Goal: Ask a question

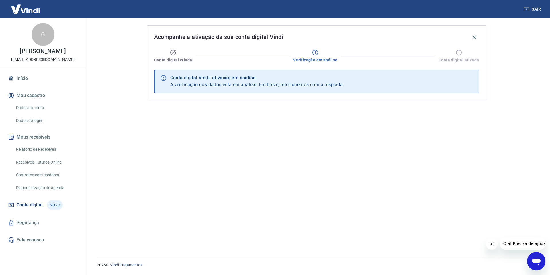
click at [540, 264] on icon "Abrir janela de mensagens" at bounding box center [536, 261] width 10 height 10
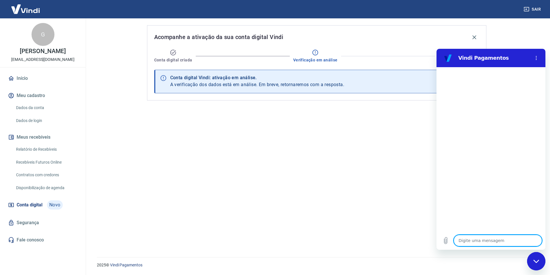
click at [465, 241] on textarea at bounding box center [498, 240] width 88 height 11
type textarea "I"
type textarea "x"
type textarea "O"
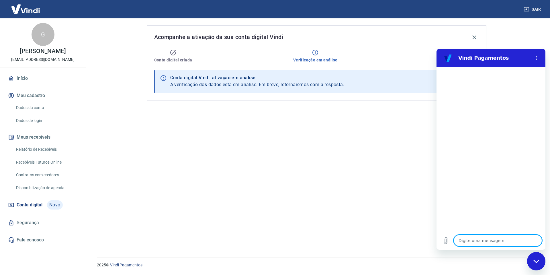
type textarea "x"
type textarea "Ol"
type textarea "x"
type textarea "Olá"
type textarea "x"
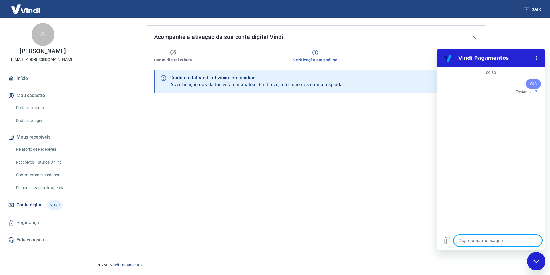
type textarea "x"
type textarea "a"
type textarea "x"
type textarea "at"
type textarea "x"
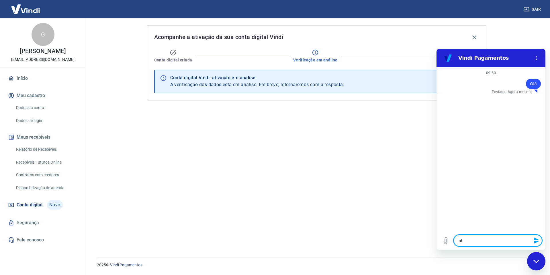
type textarea "ate"
type textarea "x"
type textarea "aten"
type textarea "x"
type textarea "atend"
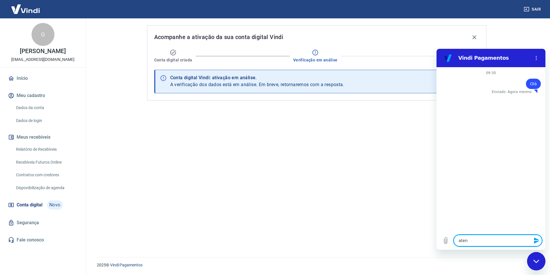
type textarea "x"
type textarea "atende"
type textarea "x"
type textarea "atenden"
type textarea "x"
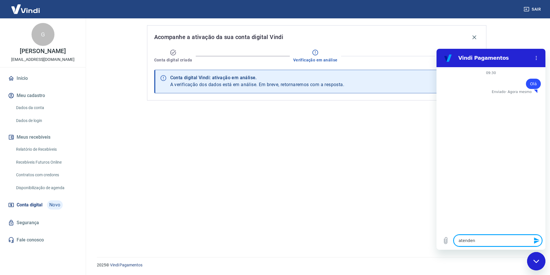
type textarea "atendent"
type textarea "x"
type textarea "atendente"
type textarea "x"
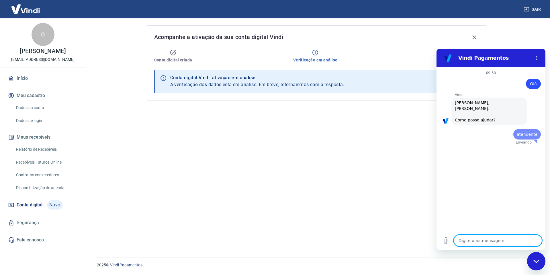
type textarea "x"
type textarea "atendente"
type textarea "x"
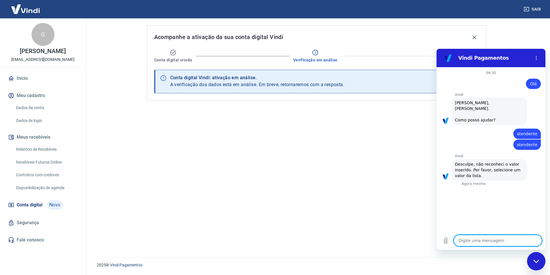
type textarea "x"
type textarea "atendente"
type textarea "x"
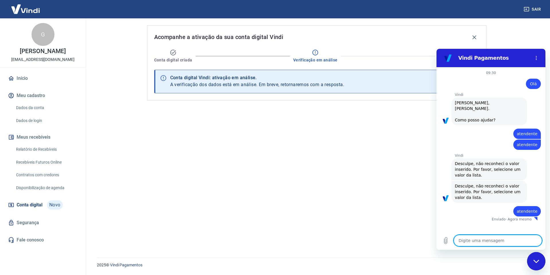
type textarea "atendente"
type textarea "x"
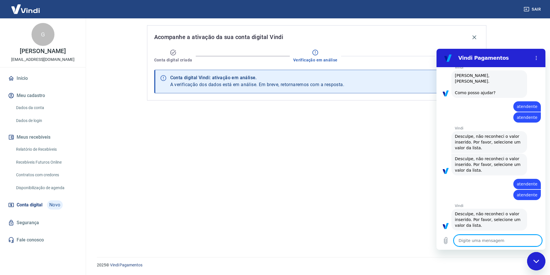
type textarea "atendente"
type textarea "x"
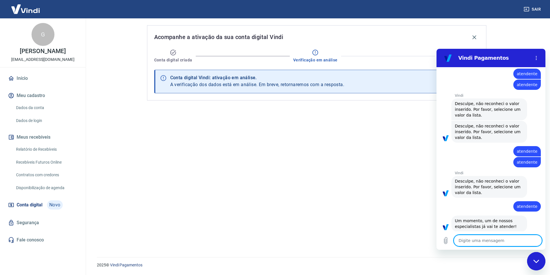
type textarea "atendente"
type textarea "x"
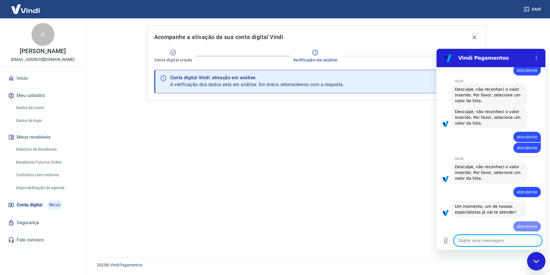
type textarea "x"
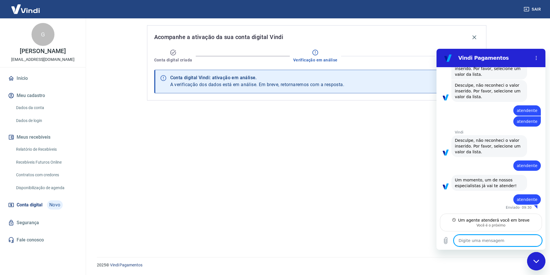
scroll to position [95, 0]
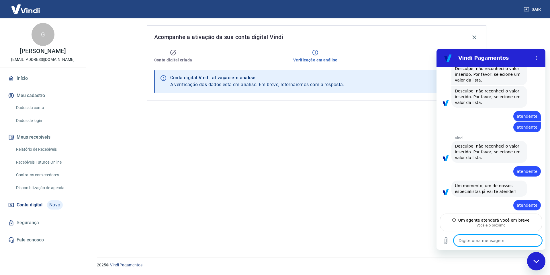
click at [469, 241] on textarea at bounding box center [498, 240] width 88 height 11
type textarea "O"
type textarea "x"
type textarea "Ol"
type textarea "x"
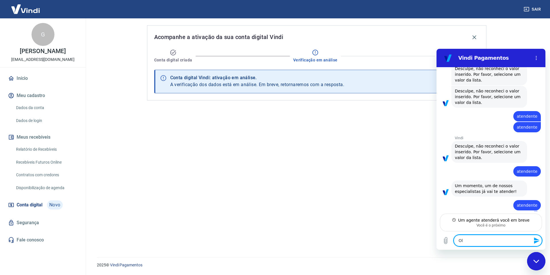
type textarea "Olá"
type textarea "x"
type textarea "Olá,"
type textarea "x"
type textarea "Olá,"
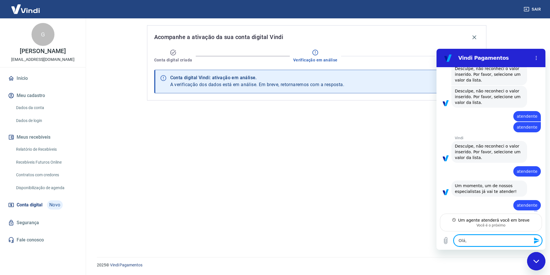
type textarea "x"
type textarea "Olá, e"
type textarea "x"
type textarea "Olá, er"
type textarea "x"
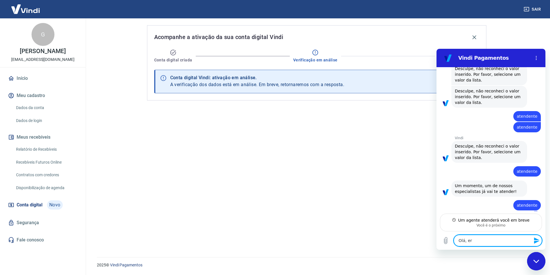
type textarea "Olá, ere"
type textarea "x"
type textarea "Olá, er"
type textarea "x"
type textarea "Olá, e"
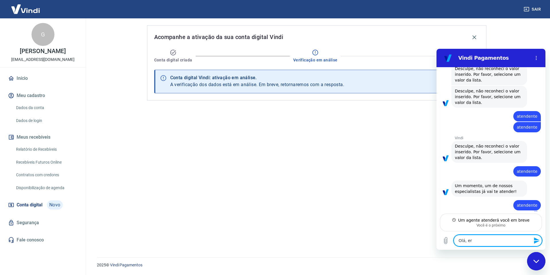
type textarea "x"
type textarea "Olá,"
type textarea "x"
type textarea "Olá, r"
type textarea "x"
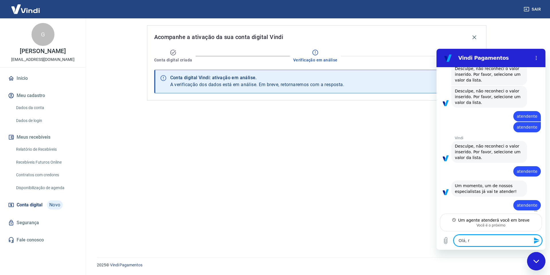
type textarea "Olá, re"
type textarea "x"
type textarea "Olá, rec"
type textarea "x"
type textarea "Olá, rece"
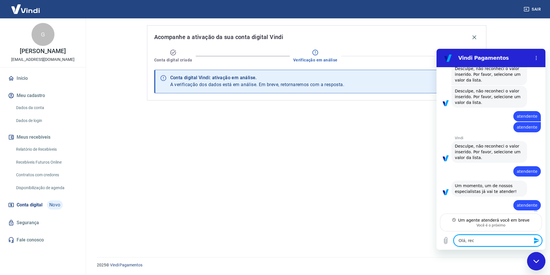
type textarea "x"
type textarea "Olá, receb"
type textarea "x"
type textarea "Olá, recebi"
type textarea "x"
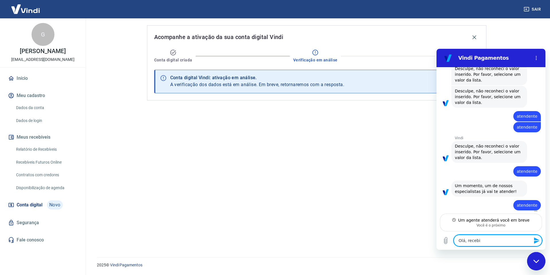
type textarea "Olá, recebi"
type textarea "x"
type textarea "Olá, recebi u"
type textarea "x"
type textarea "Olá, recebi um"
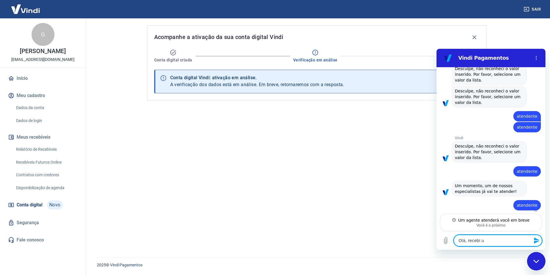
type textarea "x"
type textarea "Olá, recebi um"
type textarea "x"
type textarea "Olá, recebi um r"
type textarea "x"
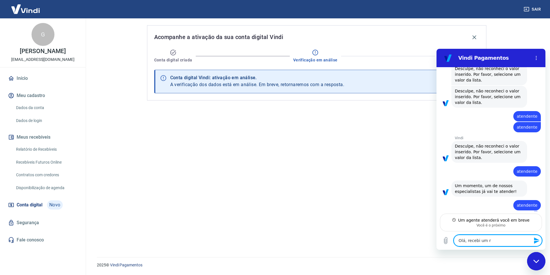
type textarea "Olá, recebi um re"
type textarea "x"
type textarea "Olá, recebi um ret"
type textarea "x"
type textarea "Olá, recebi um reto"
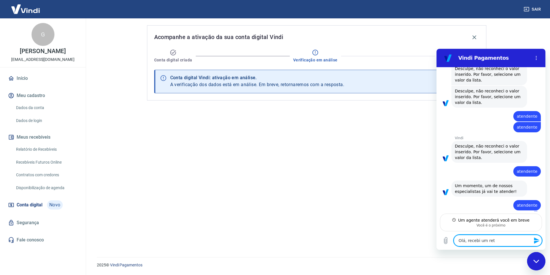
type textarea "x"
type textarea "Olá, recebi um retor"
type textarea "x"
type textarea "Olá, recebi um retorn"
type textarea "x"
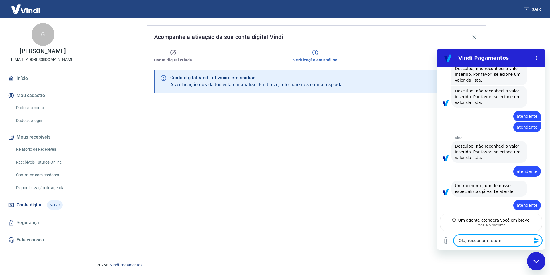
type textarea "Olá, recebi um retorno"
type textarea "x"
type textarea "Olá, recebi um retorno"
type textarea "x"
type textarea "Olá, recebi um retorno s"
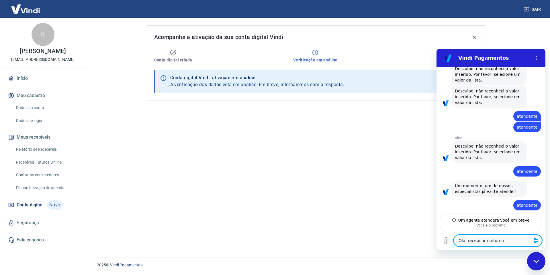
type textarea "x"
type textarea "Olá, recebi um retorno"
type textarea "x"
type textarea "Olá, recebi um retorno d"
type textarea "x"
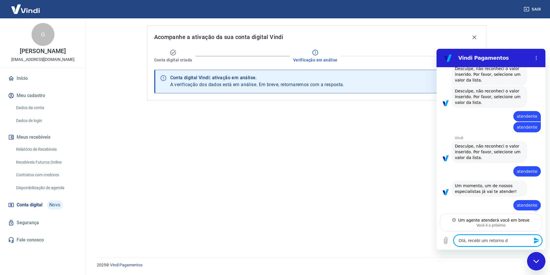
type textarea "Olá, recebi um retorno da"
type textarea "x"
type textarea "Olá, recebi um retorno da"
type textarea "x"
type textarea "Olá, recebi um retorno da v"
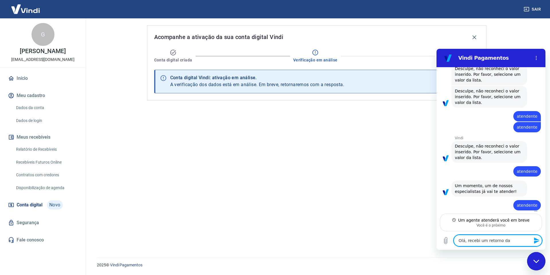
type textarea "x"
type textarea "Olá, recebi um retorno da vi"
type textarea "x"
type textarea "Olá, recebi um retorno da vin"
type textarea "x"
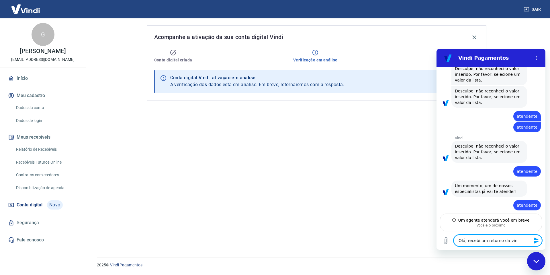
type textarea "Olá, recebi um retorno da vind"
type textarea "x"
type textarea "Olá, recebi um retorno da vindi"
type textarea "x"
type textarea "Olá, recebi um retorno da vindi"
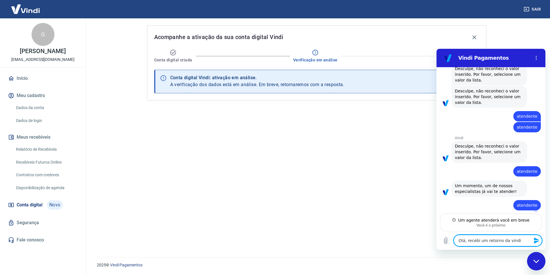
type textarea "x"
type textarea "Olá, recebi um retorno da vindi d"
type textarea "x"
type textarea "Olá, recebi um retorno da vindi"
type textarea "x"
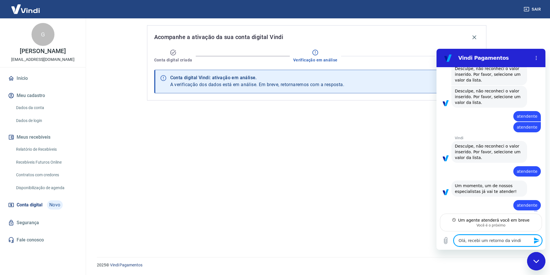
type textarea "Olá, recebi um retorno da vindi d"
type textarea "x"
type textarea "Olá, recebi um retorno da vindi di"
type textarea "x"
type textarea "Olá, recebi um retorno da vindi diz"
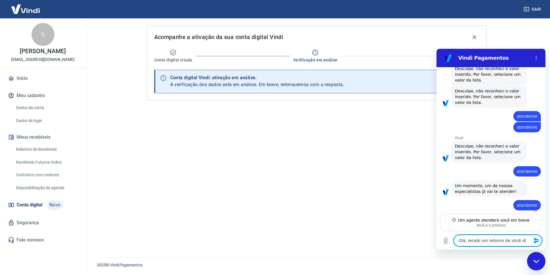
type textarea "x"
type textarea "Olá, recebi um retorno da vindi dize"
type textarea "x"
type textarea "Olá, recebi um retorno da vindi dizen"
type textarea "x"
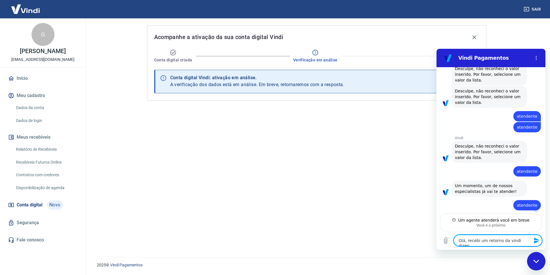
type textarea "Olá, recebi um retorno da vindi dizend"
type textarea "x"
type textarea "Olá, recebi um retorno da vindi dizendo"
type textarea "x"
type textarea "Olá, recebi um retorno da vindi dizendo"
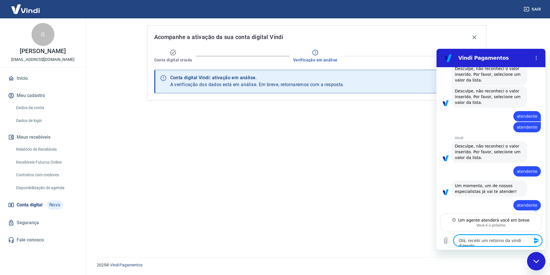
type textarea "x"
type textarea "Olá, recebi um retorno da vindi dizendo o"
type textarea "x"
type textarea "Olá, recebi um retorno da vindi dizendo o"
type textarea "x"
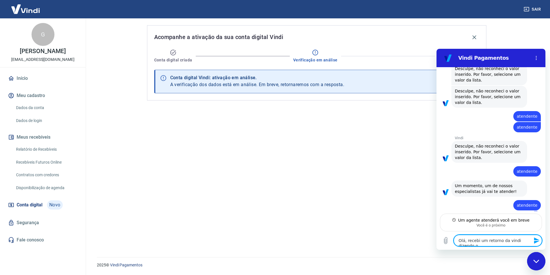
scroll to position [100, 0]
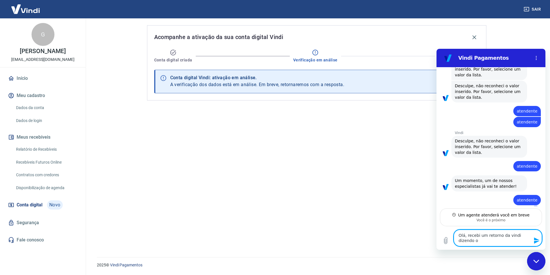
type textarea "Olá, recebi um retorno da vindi dizendo o s"
type textarea "x"
type textarea "Olá, recebi um retorno da vindi dizendo o se"
type textarea "x"
type textarea "Olá, recebi um retorno da vindi dizendo o seg"
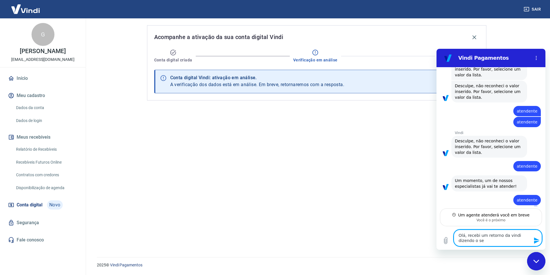
type textarea "x"
type textarea "Olá, recebi um retorno da vindi dizendo o segu"
type textarea "x"
type textarea "Olá, recebi um retorno da vindi dizendo o segui"
type textarea "x"
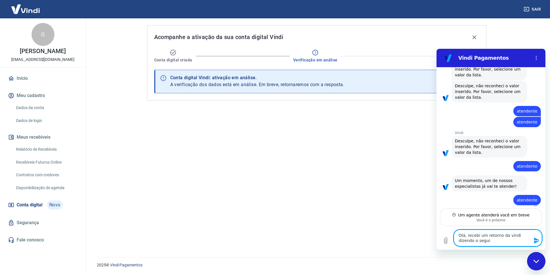
type textarea "Olá, recebi um retorno da vindi dizendo o seguin"
type textarea "x"
type textarea "Olá, recebi um retorno da vindi dizendo o seguint"
type textarea "x"
type textarea "Olá, recebi um retorno da vindi dizendo o seguinte"
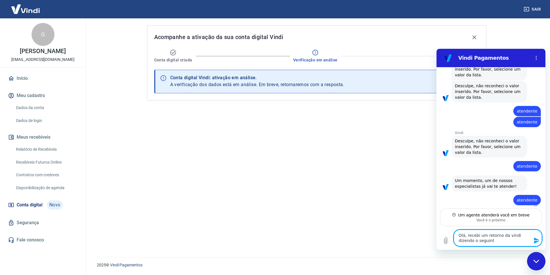
type textarea "x"
type textarea "Olá, recebi um retorno da vindi dizendo o seguinte:"
type textarea "x"
type textarea "Olá, recebi um retorno da vindi dizendo o seguinte:"
type textarea "x"
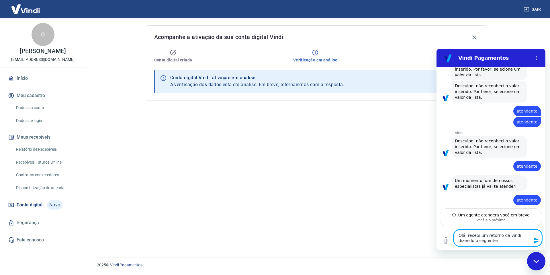
scroll to position [101, 0]
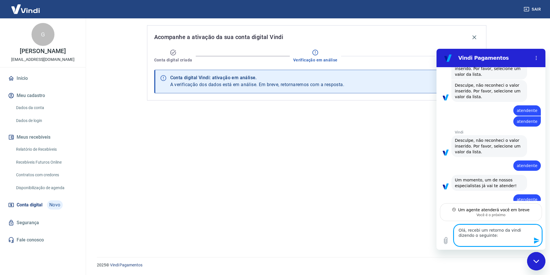
type textarea "Olá, recebi um retorno da vindi dizendo o seguinte:"
type textarea "x"
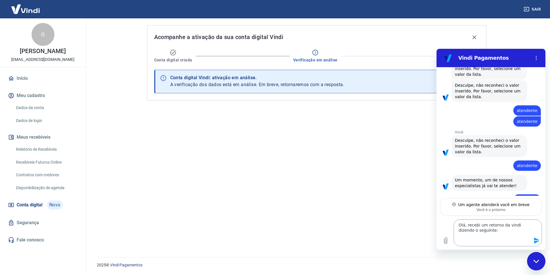
click at [478, 238] on textarea "Olá, recebi um retorno da vindi dizendo o seguinte:" at bounding box center [498, 232] width 88 height 27
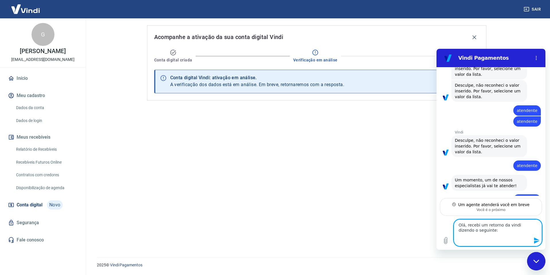
paste textarea "Meu nome é Marcele, e irei te auxiliar nesse atendimento🤗 Pedro, peço desculpas…"
type textarea "Olá, recebi um retorno da vindi dizendo o seguinte: Meu nome é Marcele, e irei …"
type textarea "x"
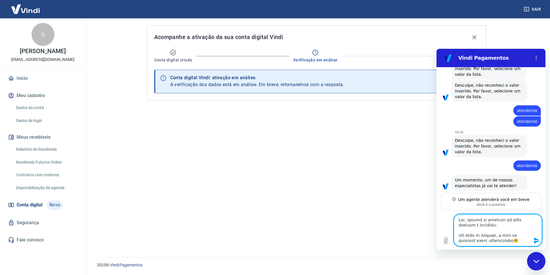
scroll to position [157, 0]
type textarea "Olá, recebi um retorno da vindi dizendo o seguinte: Meu nome é Marcele, e irei …"
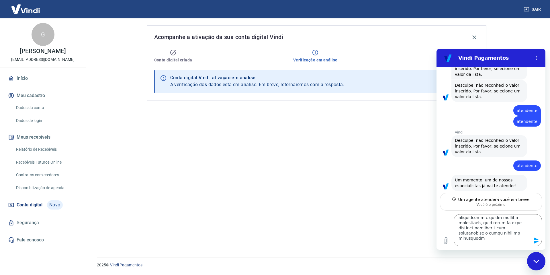
type textarea "x"
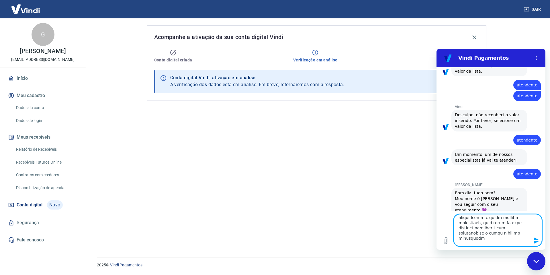
scroll to position [137, 0]
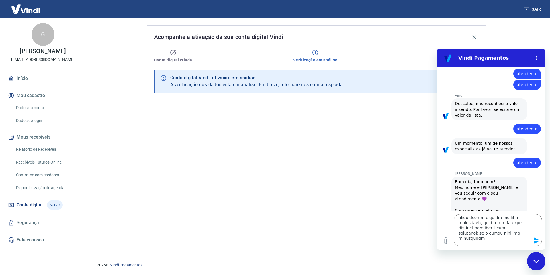
click at [538, 241] on icon "Enviar mensagem" at bounding box center [536, 240] width 5 height 6
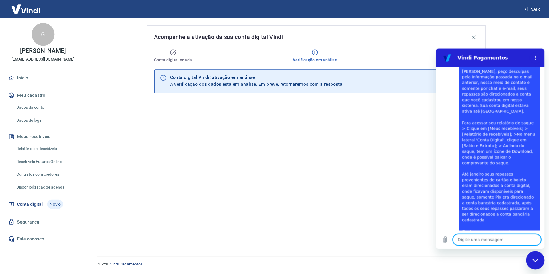
scroll to position [331, 0]
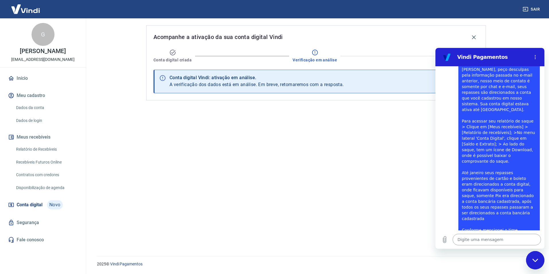
click at [471, 237] on textarea at bounding box center [496, 239] width 88 height 11
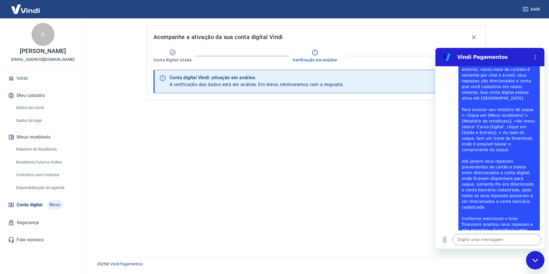
scroll to position [342, 0]
type textarea "x"
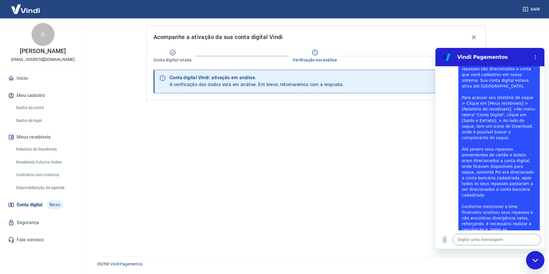
scroll to position [356, 0]
click at [484, 243] on textarea at bounding box center [496, 239] width 88 height 11
type textarea "P"
type textarea "x"
type textarea "Po"
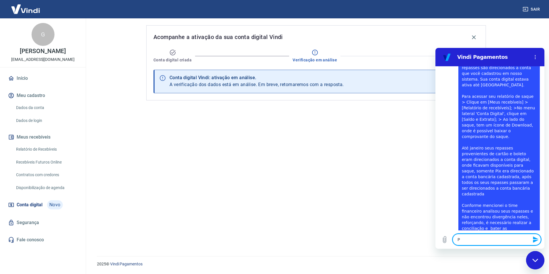
type textarea "x"
type textarea "Por"
type textarea "x"
type textarea "Porq"
type textarea "x"
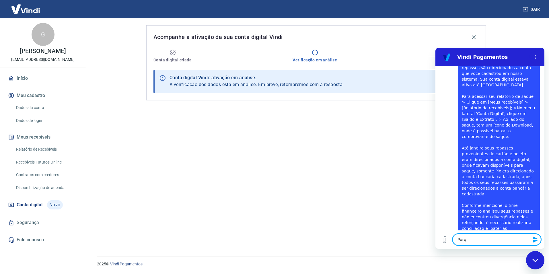
type textarea "Porqu"
type textarea "x"
type textarea "Porque"
type textarea "x"
type textarea "Porque"
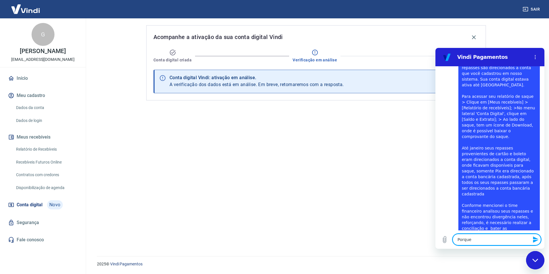
type textarea "x"
type textarea "Porque e"
type textarea "x"
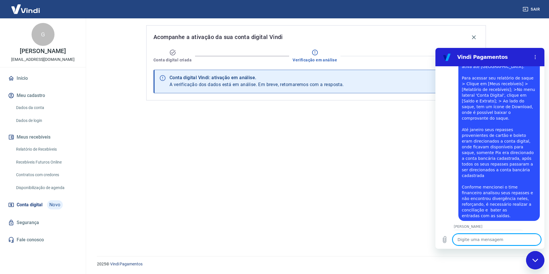
scroll to position [375, 0]
click at [465, 242] on textarea at bounding box center [496, 239] width 88 height 11
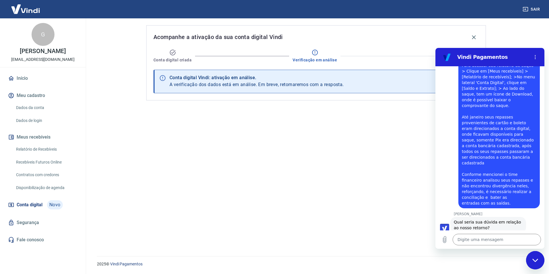
scroll to position [386, 0]
click at [470, 243] on textarea at bounding box center [496, 239] width 88 height 11
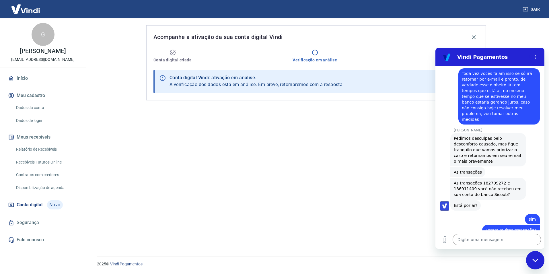
scroll to position [668, 0]
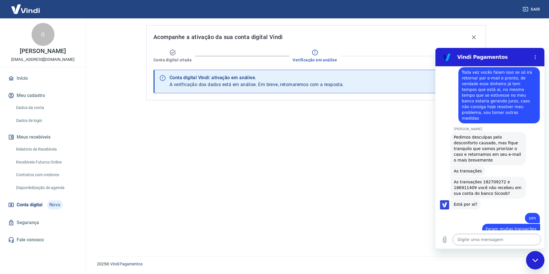
click at [495, 238] on textarea at bounding box center [496, 239] width 88 height 11
paste textarea "#1686469"
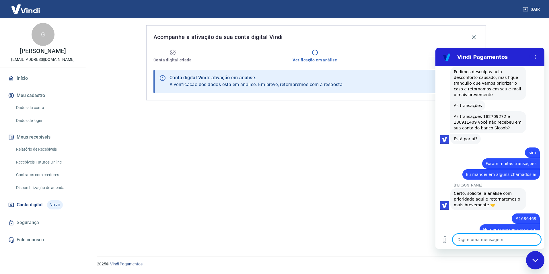
scroll to position [735, 0]
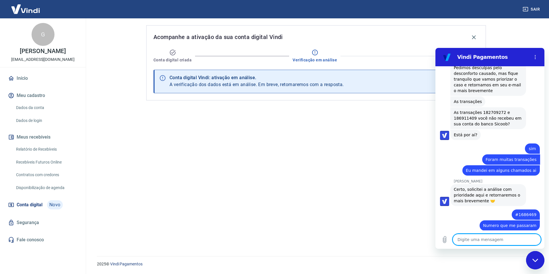
click at [497, 233] on div "Digite uma mensagem x" at bounding box center [489, 239] width 109 height 18
click at [493, 237] on textarea at bounding box center [496, 239] width 88 height 11
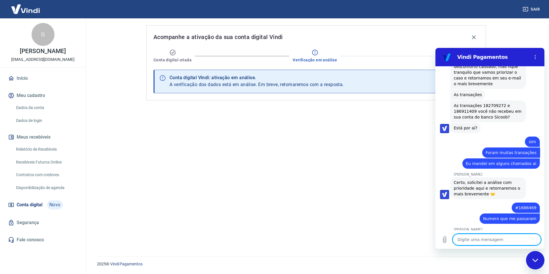
scroll to position [746, 0]
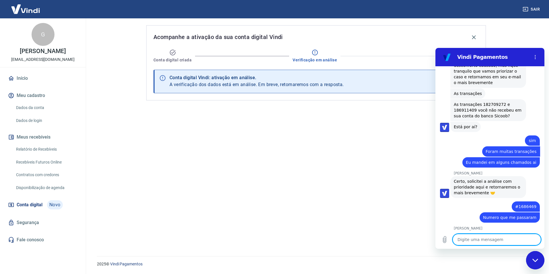
click at [488, 240] on textarea at bounding box center [496, 239] width 88 height 11
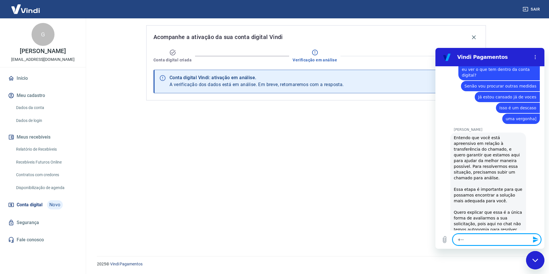
scroll to position [967, 0]
drag, startPoint x: 471, startPoint y: 243, endPoint x: 433, endPoint y: 239, distance: 38.3
click at [435, 239] on html "Vindi Pagamentos 09:30 diz: Olá Enviado · 09:30 Vindi Vindi diz: Olá, PEDRO SOU…" at bounding box center [489, 148] width 109 height 201
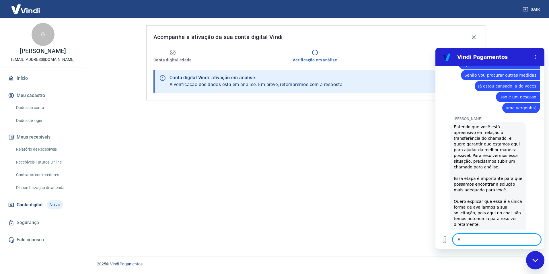
scroll to position [978, 0]
click at [460, 243] on textarea "E ninguem resoolve" at bounding box center [496, 239] width 88 height 11
drag, startPoint x: 460, startPoint y: 243, endPoint x: 467, endPoint y: 240, distance: 8.5
click at [467, 240] on textarea "E ninguem resoolve" at bounding box center [496, 239] width 88 height 11
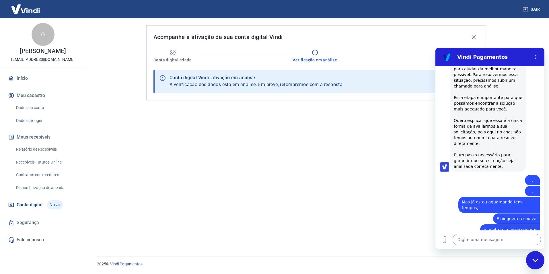
scroll to position [1059, 0]
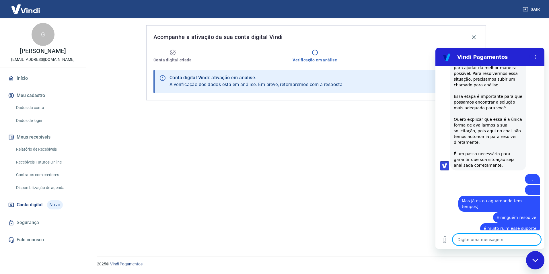
click at [487, 238] on textarea at bounding box center [496, 239] width 88 height 11
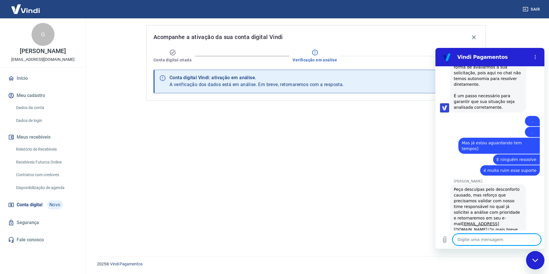
scroll to position [1128, 0]
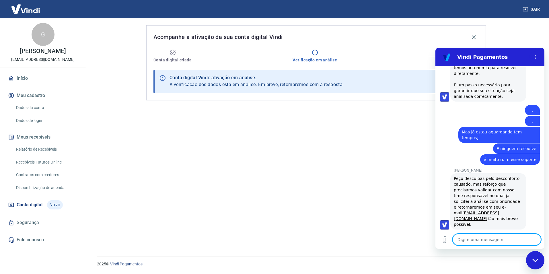
click at [273, 195] on div "Acompanhe a ativação da sua conta digital Vindi Conta digital criada Verificaçã…" at bounding box center [315, 133] width 353 height 231
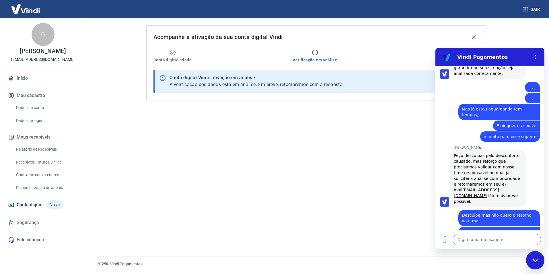
scroll to position [1150, 0]
click at [471, 239] on textarea at bounding box center [496, 239] width 88 height 11
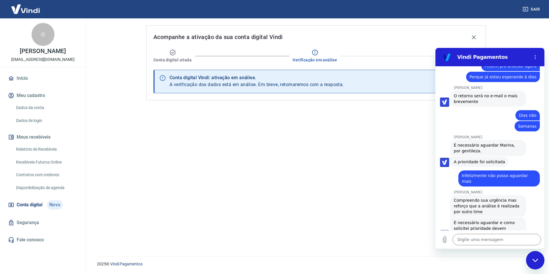
scroll to position [1406, 0]
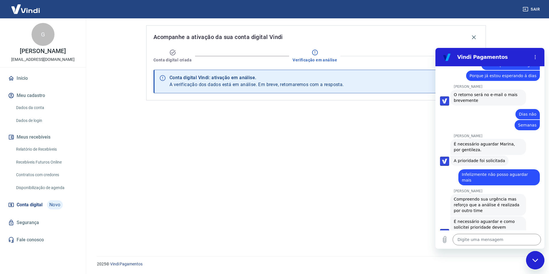
click at [463, 233] on div "Digite uma mensagem x" at bounding box center [489, 239] width 109 height 18
click at [465, 237] on textarea at bounding box center [496, 239] width 88 height 11
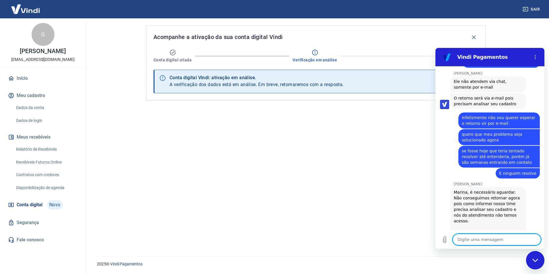
scroll to position [1602, 0]
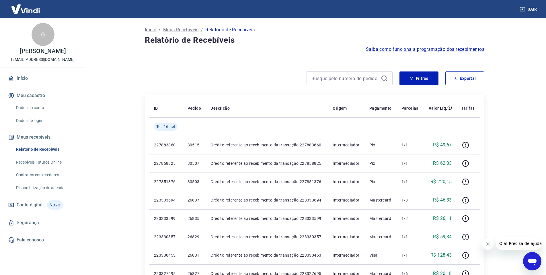
click at [37, 203] on span "Conta digital" at bounding box center [30, 205] width 26 height 8
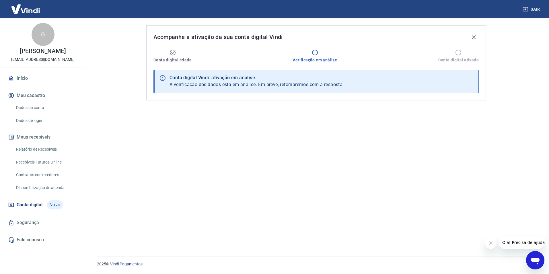
click at [542, 265] on div "Abrir janela de mensagens" at bounding box center [534, 259] width 17 height 17
